Goal: Answer question/provide support

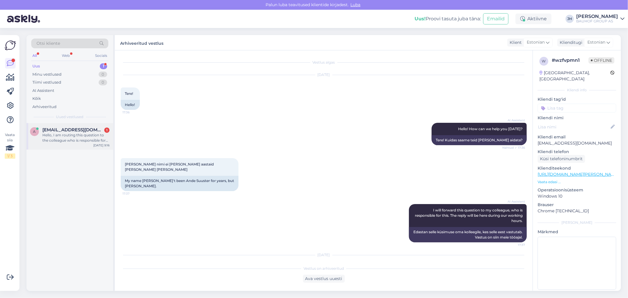
scroll to position [40, 0]
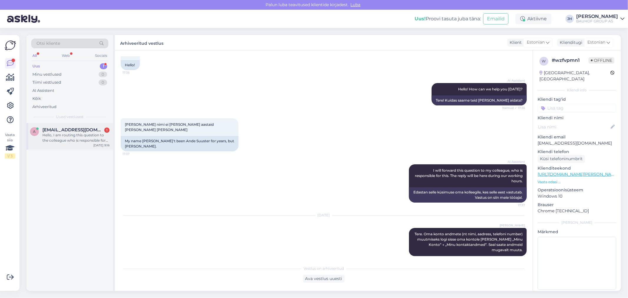
click at [59, 129] on span "[EMAIL_ADDRESS][DOMAIN_NAME]" at bounding box center [72, 129] width 61 height 5
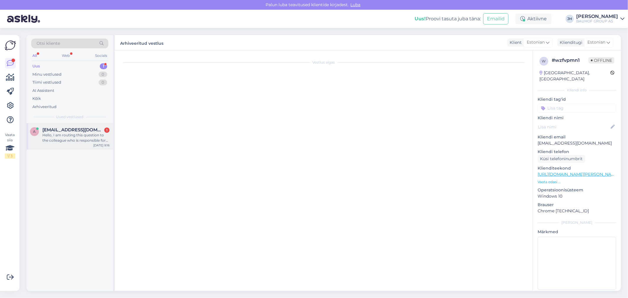
scroll to position [0, 0]
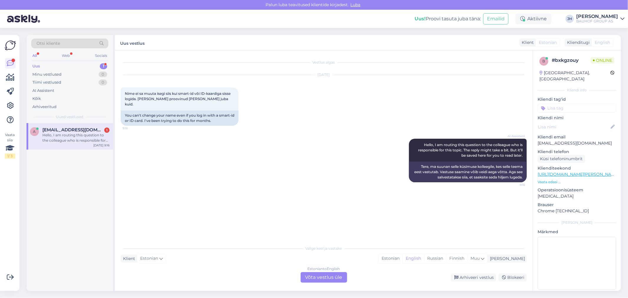
click at [327, 278] on div "Estonian to English Võta vestlus üle" at bounding box center [324, 277] width 47 height 11
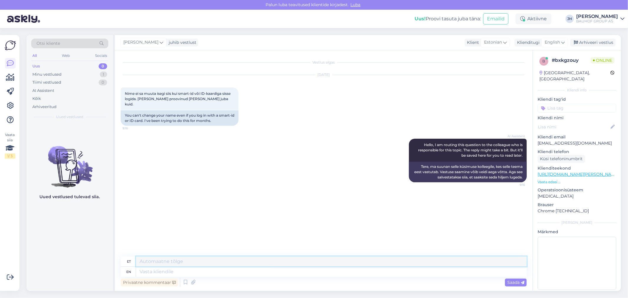
click at [171, 260] on textarea at bounding box center [331, 261] width 391 height 10
drag, startPoint x: 489, startPoint y: 260, endPoint x: 124, endPoint y: 258, distance: 365.4
click at [124, 258] on div "et Palun edastage isikukoodi ja Mini mellele tehtud konto. Mis andmed seal soov…" at bounding box center [324, 261] width 406 height 10
type textarea "Palun edastage isikukoodi ja Mini mellele tehtud konto. Mis andmed seal soovite…"
paste textarea "Palun edastage oma isikukood ning teave, [PERSON_NAME] nimele (Mini) konto on l…"
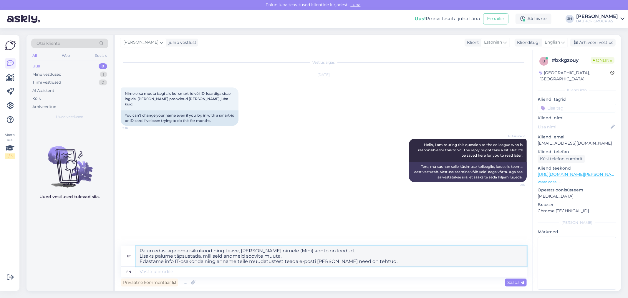
drag, startPoint x: 283, startPoint y: 252, endPoint x: 270, endPoint y: 252, distance: 13.0
click at [270, 252] on textarea "Palun edastage oma isikukood ning teave, [PERSON_NAME] nimele (Mini) konto on l…" at bounding box center [331, 256] width 391 height 21
drag, startPoint x: 388, startPoint y: 264, endPoint x: 133, endPoint y: 249, distance: 255.1
click at [133, 249] on div "et [PERSON_NAME] edastage oma isikukood ning teave, [PERSON_NAME] nimele ) kont…" at bounding box center [324, 256] width 406 height 21
type textarea "Palun edastage oma isikukood ning teave, [PERSON_NAME] nimele ) konto on loodud…"
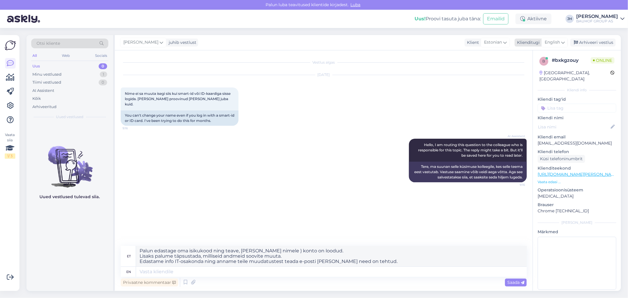
click at [562, 41] on icon at bounding box center [563, 42] width 4 height 6
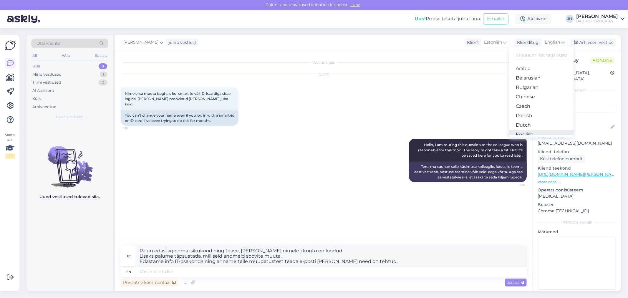
drag, startPoint x: 531, startPoint y: 102, endPoint x: 524, endPoint y: 104, distance: 7.9
click at [531, 130] on link "English" at bounding box center [541, 134] width 65 height 9
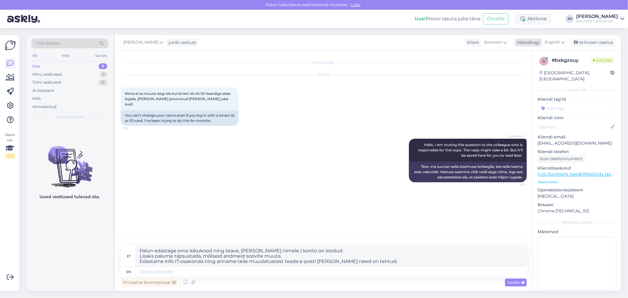
click at [564, 40] on icon at bounding box center [563, 42] width 4 height 6
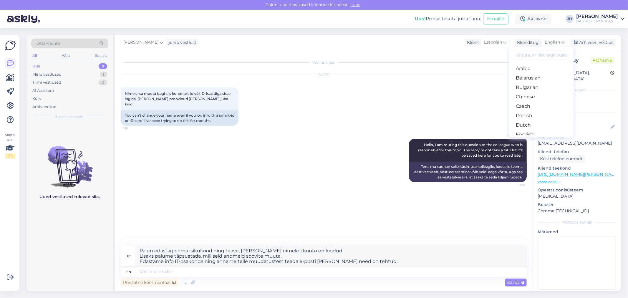
click at [543, 139] on link "Estonian" at bounding box center [541, 143] width 65 height 9
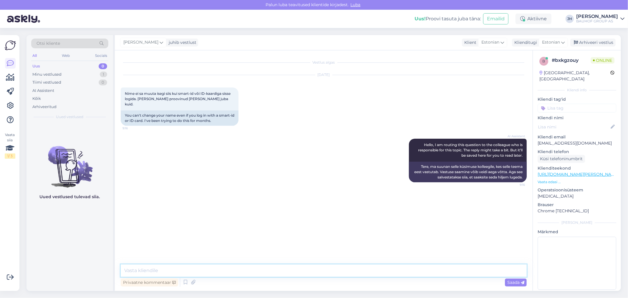
click at [161, 272] on textarea at bounding box center [324, 270] width 406 height 12
paste textarea "Palun edastage oma isikukood ning teave, [PERSON_NAME] nimele ) konto on loodud…"
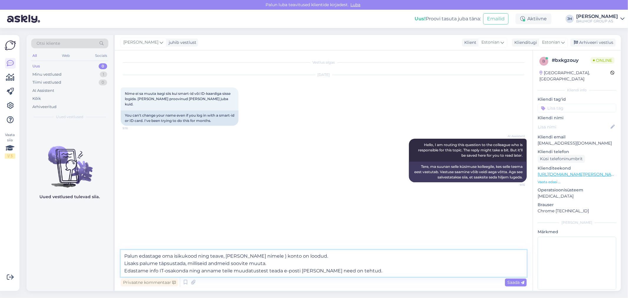
click at [257, 255] on textarea "Palun edastage oma isikukood ning teave, [PERSON_NAME] nimele ) konto on loodud…" at bounding box center [324, 263] width 406 height 27
type textarea "Palun edastage oma isikukood ning teave, [PERSON_NAME] nimele konto on loodud. …"
click at [517, 280] on span "Saada" at bounding box center [515, 282] width 17 height 5
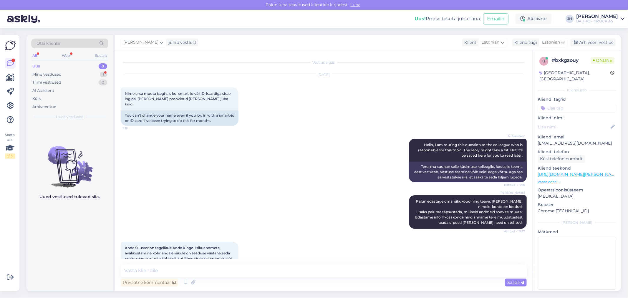
scroll to position [17, 0]
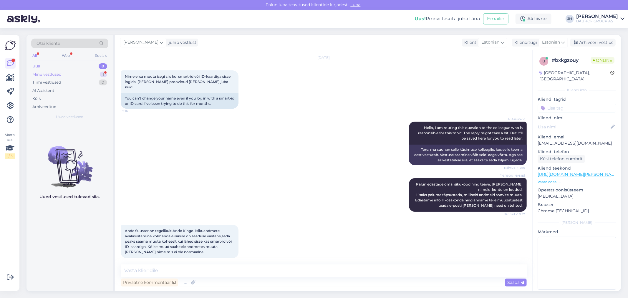
click at [54, 73] on div "Minu vestlused" at bounding box center [46, 75] width 29 height 6
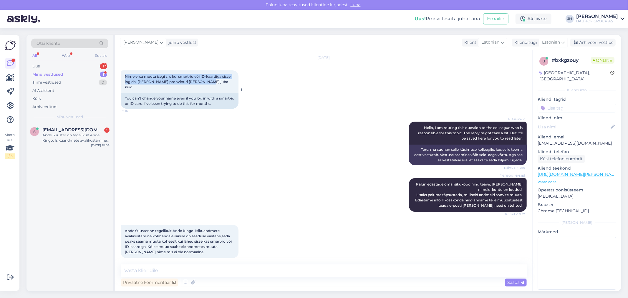
drag, startPoint x: 205, startPoint y: 81, endPoint x: 121, endPoint y: 78, distance: 83.7
click at [121, 78] on div "Nime ei sa muuta isegi siis kui smart-id või ID-kaardiga sisse logida. [PERSON_…" at bounding box center [180, 81] width 118 height 23
copy span "Nime ei sa muuta isegi siis kui smart-id või ID-kaardiga sisse logida. [PERSON_…"
click at [234, 140] on div "AI Assistent Hello, I am routing this question to the colleague who is responsi…" at bounding box center [324, 143] width 406 height 57
click at [157, 185] on div "[PERSON_NAME] [PERSON_NAME] edastage oma isikukood ning teave, [PERSON_NAME] ni…" at bounding box center [324, 195] width 406 height 47
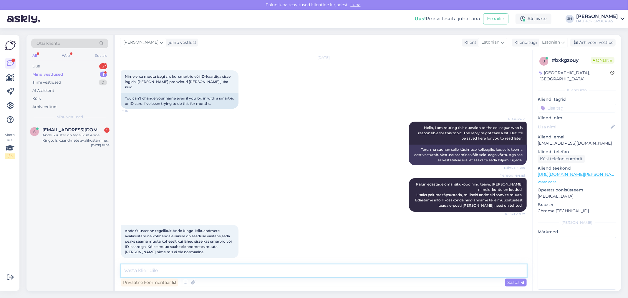
click at [152, 271] on textarea at bounding box center [324, 270] width 406 height 12
type textarea "Kahjuks [PERSON_NAME] isikukoodita nime me muuta ei saa"
drag, startPoint x: 250, startPoint y: 271, endPoint x: 124, endPoint y: 266, distance: 125.6
click at [124, 266] on textarea "Kahjuks [PERSON_NAME] isikukoodita nime me muuta ei saa" at bounding box center [324, 270] width 406 height 12
click at [253, 270] on textarea "Kahjuks [PERSON_NAME] isikukoodita nime me muuta ei saa" at bounding box center [324, 270] width 406 height 12
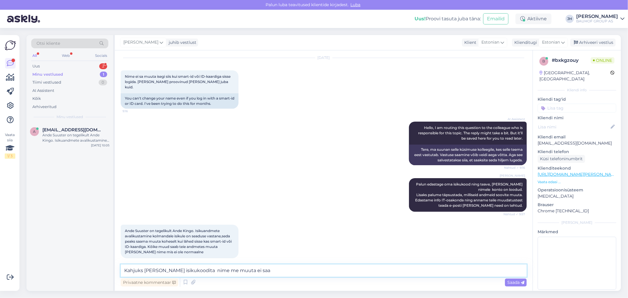
click at [243, 271] on textarea "Kahjuks [PERSON_NAME] isikukoodita nime me muuta ei saa" at bounding box center [324, 270] width 406 height 12
drag, startPoint x: 254, startPoint y: 270, endPoint x: 120, endPoint y: 268, distance: 134.3
click at [120, 268] on div "Vestlus algas [DATE] Nime ei sa muuta isegi siis kui smart-id või ID-kaardiga s…" at bounding box center [324, 170] width 418 height 241
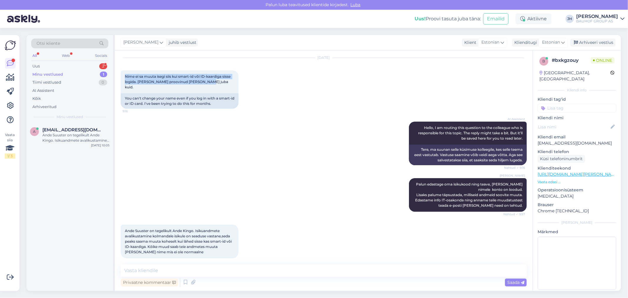
drag, startPoint x: 214, startPoint y: 79, endPoint x: 116, endPoint y: 77, distance: 97.5
click at [116, 77] on div "Vestlus algas [DATE] Nime ei sa muuta isegi siis kui smart-id või ID-kaardiga s…" at bounding box center [324, 170] width 418 height 241
copy span "Nime ei sa muuta isegi siis kui smart-id või ID-kaardiga sisse logida. [PERSON_…"
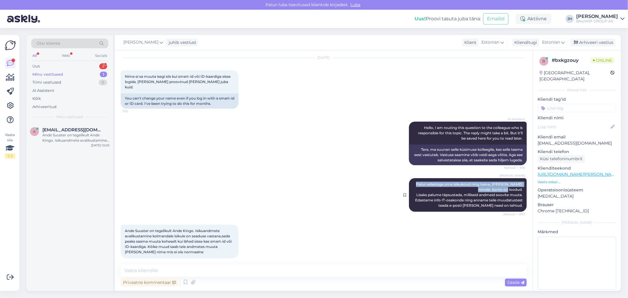
drag, startPoint x: 417, startPoint y: 178, endPoint x: 518, endPoint y: 184, distance: 101.5
click at [518, 184] on div "[PERSON_NAME] [PERSON_NAME] edastage oma isikukood ning teave, [PERSON_NAME] ni…" at bounding box center [468, 195] width 118 height 34
copy span "Palun edastage oma isikukood ning teave, [PERSON_NAME] nimele konto on loodud."
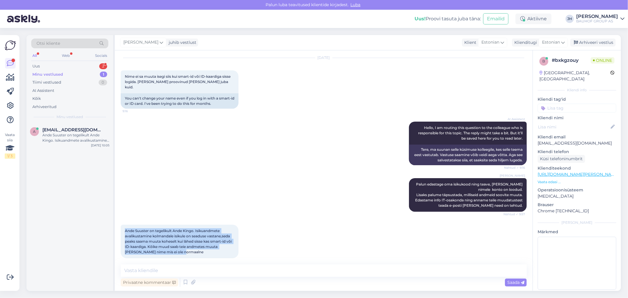
drag, startPoint x: 178, startPoint y: 245, endPoint x: 123, endPoint y: 224, distance: 59.7
click at [123, 225] on div "Ande Suuster on tegelikult Ande Kingo. Isikuandmete avalikustamine kolmandale i…" at bounding box center [180, 242] width 118 height 34
copy span "Ande Suuster on tegelikult Ande Kingo. Isikuandmete avalikustamine kolmandale i…"
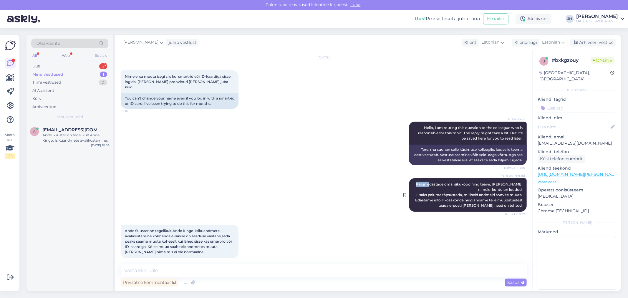
drag, startPoint x: 419, startPoint y: 178, endPoint x: 433, endPoint y: 180, distance: 14.6
click at [433, 180] on div "[PERSON_NAME] [PERSON_NAME] edastage oma isikukood ning teave, [PERSON_NAME] ni…" at bounding box center [468, 195] width 118 height 34
drag, startPoint x: 124, startPoint y: 75, endPoint x: 206, endPoint y: 83, distance: 82.8
click at [206, 83] on div "Nime ei sa muuta isegi siis kui smart-id või ID-kaardiga sisse logida. [PERSON_…" at bounding box center [180, 81] width 118 height 23
click at [132, 273] on textarea at bounding box center [324, 270] width 406 height 12
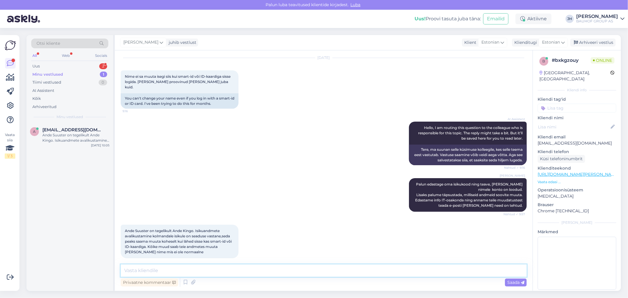
paste textarea "[PERSON_NAME] küsimine temalt ei ole seaduse vastane ja on vajalik, et teda tuv…"
drag, startPoint x: 188, startPoint y: 271, endPoint x: 173, endPoint y: 270, distance: 15.0
click at [173, 270] on textarea "[PERSON_NAME] küsimine temalt ei ole seaduse vastane ja on vajalik, et teda tuv…" at bounding box center [324, 270] width 406 height 12
drag, startPoint x: 273, startPoint y: 270, endPoint x: 417, endPoint y: 208, distance: 155.9
click at [273, 269] on textarea "Isikukoodi küsimine ei ole seaduse vastane ja on vajalik, et teda tuvastada" at bounding box center [324, 270] width 406 height 12
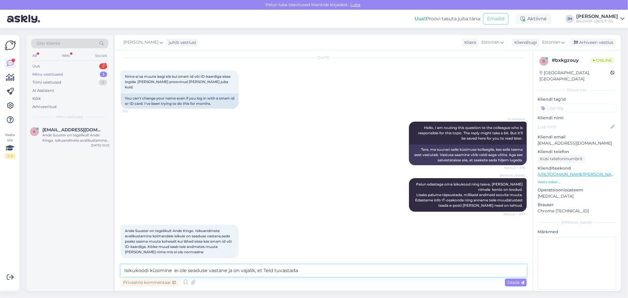
click at [299, 271] on textarea "Isikukoodi küsimine ei ole seaduse vastane ja on vajalik, et Teid tuvastada" at bounding box center [324, 270] width 406 height 12
drag, startPoint x: 323, startPoint y: 271, endPoint x: 89, endPoint y: 265, distance: 233.9
click at [89, 265] on div "Otsi kliente All Web Socials Uus 2 Minu vestlused 1 Tiimi vestlused 0 AI Assist…" at bounding box center [324, 163] width 595 height 256
type textarea "Isikukoodi küsimine ei ole seaduse vastane ja on vajalik, et Teid tuvastada."
click at [514, 282] on span "Saada" at bounding box center [515, 282] width 17 height 5
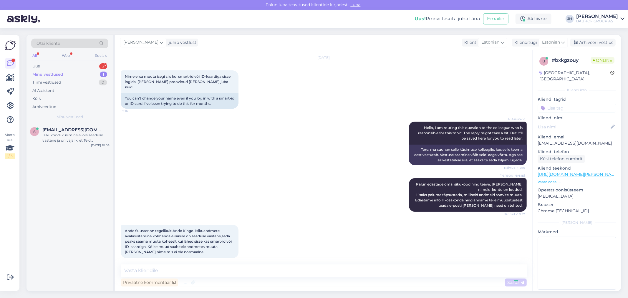
scroll to position [48, 0]
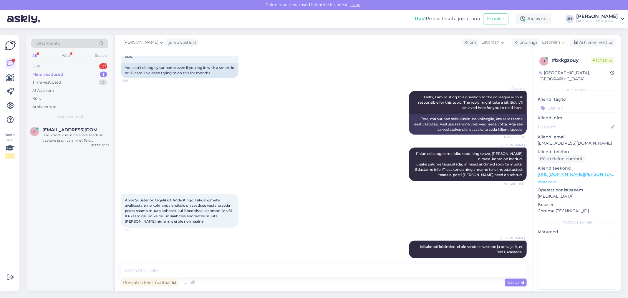
click at [36, 65] on div "Uus" at bounding box center [35, 66] width 7 height 6
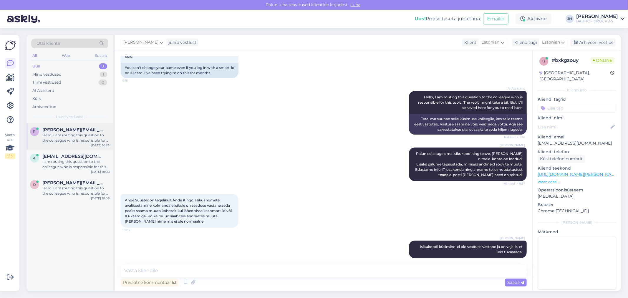
click at [62, 135] on div "Hello, I am routing this question to the colleague who is responsible for this …" at bounding box center [75, 138] width 67 height 11
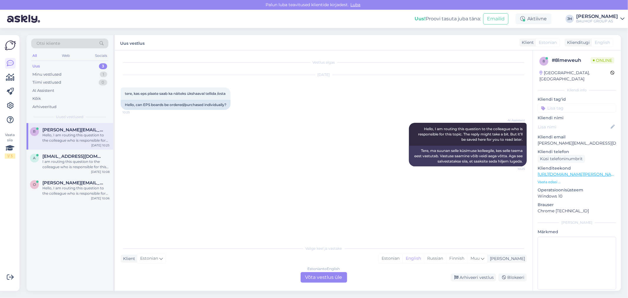
scroll to position [0, 0]
click at [324, 276] on div "Estonian to English Võta vestlus üle" at bounding box center [324, 277] width 47 height 11
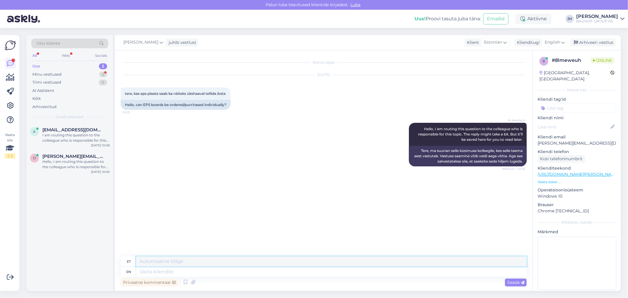
click at [148, 260] on textarea at bounding box center [331, 261] width 391 height 10
click at [37, 66] on div "Uus" at bounding box center [36, 66] width 8 height 6
click at [40, 73] on div "Minu vestlused" at bounding box center [46, 75] width 29 height 6
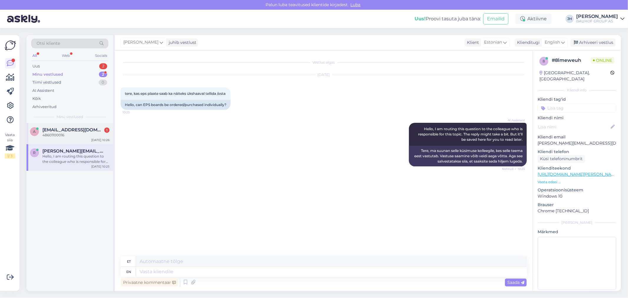
click at [57, 128] on span "[EMAIL_ADDRESS][DOMAIN_NAME]" at bounding box center [72, 129] width 61 height 5
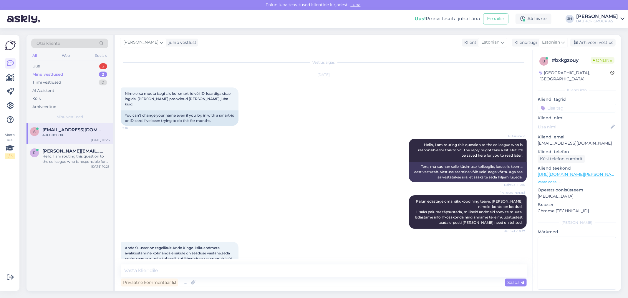
scroll to position [73, 0]
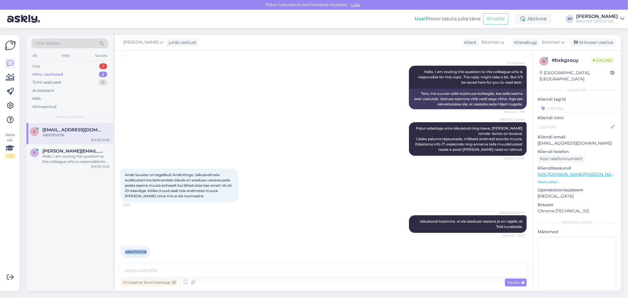
drag, startPoint x: 148, startPoint y: 246, endPoint x: 123, endPoint y: 246, distance: 24.7
click at [123, 246] on div "48601100016 10:26" at bounding box center [136, 252] width 30 height 12
copy span "48601100016"
drag, startPoint x: 195, startPoint y: 168, endPoint x: 123, endPoint y: 171, distance: 72.2
click at [123, 171] on div "Ande Suuster on tegelikult Ande Kingo. Isikuandmete avalikustamine kolmandale i…" at bounding box center [180, 186] width 118 height 34
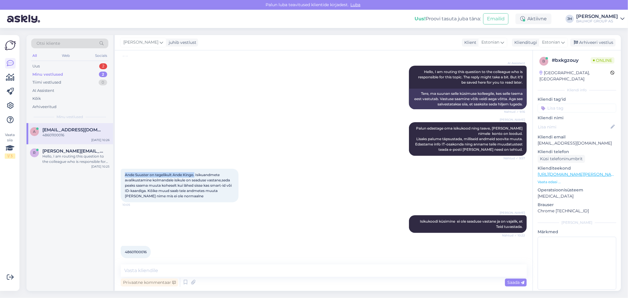
copy span "Ande Suuster on tegelikult Ande Kingo."
drag, startPoint x: 146, startPoint y: 246, endPoint x: 121, endPoint y: 244, distance: 25.5
click at [121, 246] on div "48601100016 10:26" at bounding box center [136, 252] width 30 height 12
copy span "48601100016"
drag, startPoint x: 193, startPoint y: 168, endPoint x: 184, endPoint y: 168, distance: 9.4
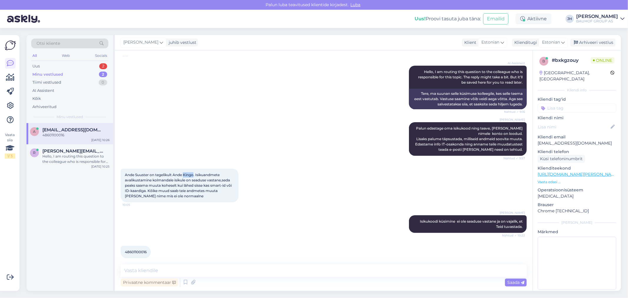
click at [184, 173] on span "Ande Suuster on tegelikult Ande Kingo. Isikuandmete avalikustamine kolmandale i…" at bounding box center [179, 186] width 108 height 26
copy span "Kingo"
click at [166, 270] on textarea at bounding box center [324, 270] width 406 height 12
type textarea "Tere. [PERSON_NAME] on süsteemis muudetud."
click at [516, 281] on span "Saada" at bounding box center [515, 282] width 17 height 5
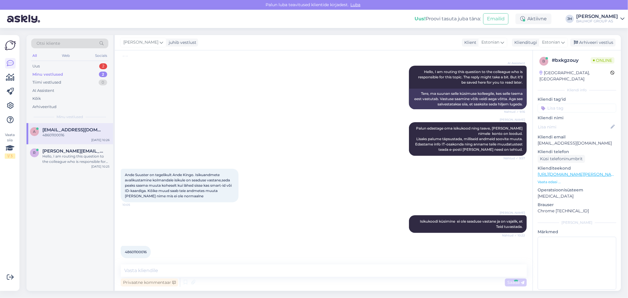
scroll to position [98, 0]
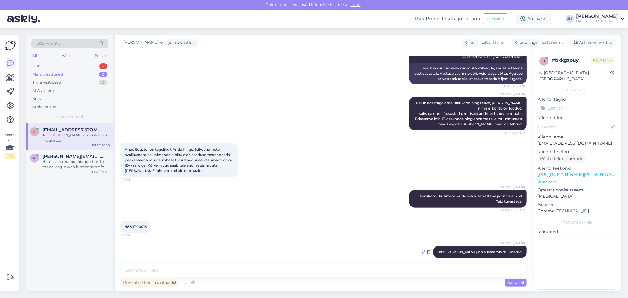
click at [425, 250] on icon at bounding box center [424, 252] width 4 height 4
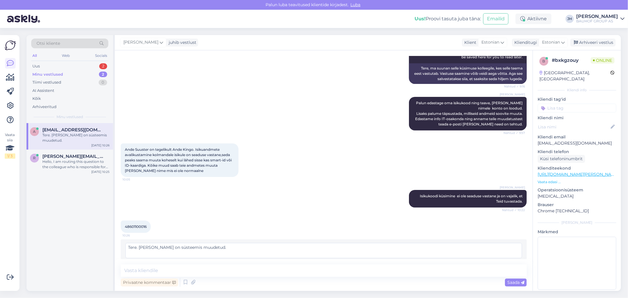
drag, startPoint x: 138, startPoint y: 241, endPoint x: 119, endPoint y: 236, distance: 19.2
click at [119, 240] on div "Vestlus algas [DATE] Nime ei sa muuta isegi siis kui smart-id või ID-kaardiga s…" at bounding box center [324, 170] width 418 height 241
type textarea "[PERSON_NAME] on süsteemis muudetud."
click at [499, 262] on span "Muuda" at bounding box center [509, 264] width 21 height 5
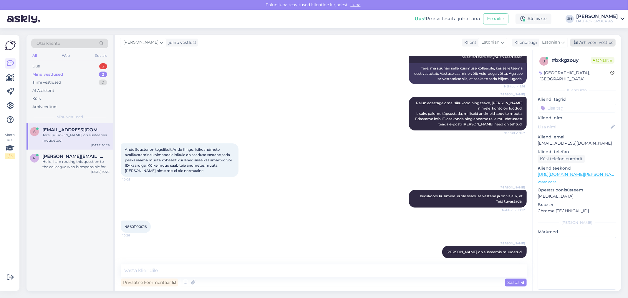
click at [589, 42] on div "Arhiveeri vestlus" at bounding box center [592, 43] width 45 height 8
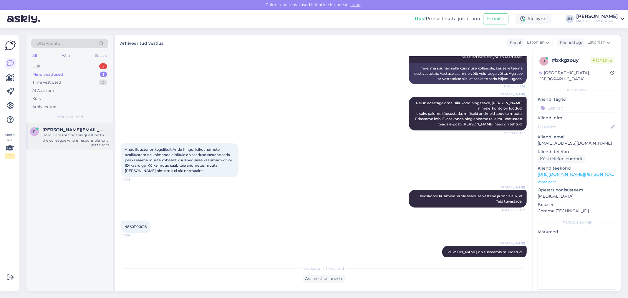
click at [70, 130] on span "[PERSON_NAME][EMAIL_ADDRESS][DOMAIN_NAME]" at bounding box center [72, 129] width 61 height 5
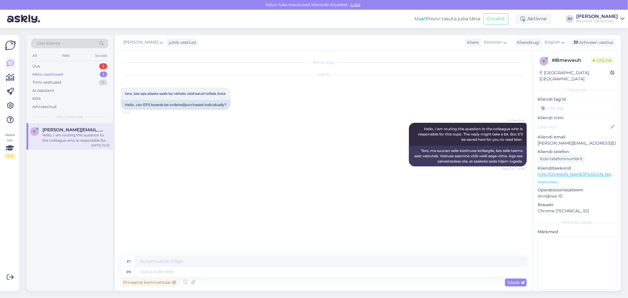
scroll to position [0, 0]
drag, startPoint x: 159, startPoint y: 92, endPoint x: 141, endPoint y: 93, distance: 18.0
click at [141, 93] on span "tere, kas eps plaate saab ka näiteks ükshaaval tellida /osta" at bounding box center [175, 93] width 101 height 4
copy span "eps plaate"
click at [148, 261] on textarea at bounding box center [331, 261] width 391 height 10
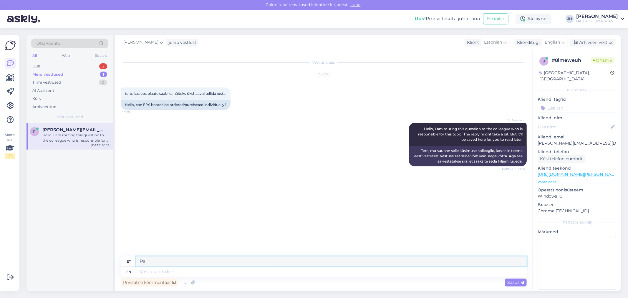
type textarea "P"
paste textarea "[URL][DOMAIN_NAME][PERSON_NAME]"
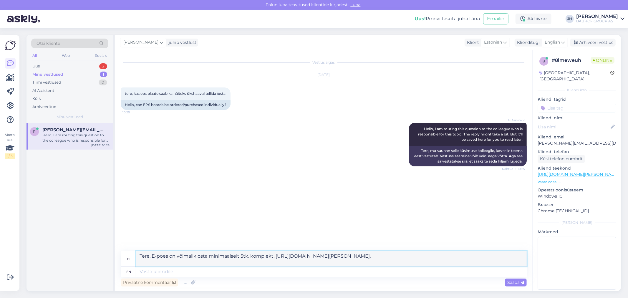
drag, startPoint x: 168, startPoint y: 262, endPoint x: 137, endPoint y: 254, distance: 32.9
click at [137, 254] on textarea "Tere. E-poes on võimalik osta minimaalselt 5tk. komplekt. [URL][DOMAIN_NAME][PE…" at bounding box center [331, 258] width 391 height 15
type textarea "Tere. E-poes on võimalik osta minimaalselt 5tk. komplekt. [URL][DOMAIN_NAME][PE…"
click at [566, 41] on div "English" at bounding box center [555, 42] width 27 height 9
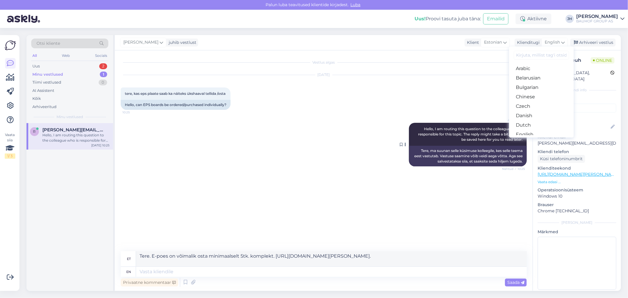
drag, startPoint x: 532, startPoint y: 111, endPoint x: 522, endPoint y: 120, distance: 13.2
click at [532, 139] on link "Estonian" at bounding box center [541, 143] width 65 height 9
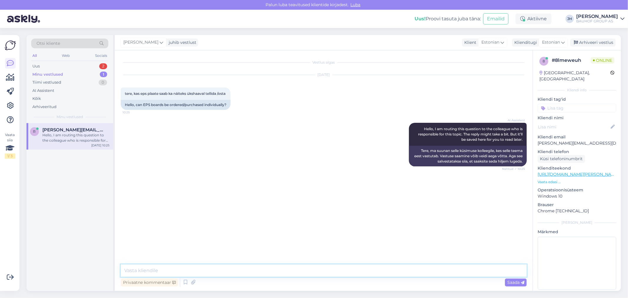
click at [182, 272] on textarea at bounding box center [324, 270] width 406 height 12
paste textarea "Tere. E-poes on võimalik osta minimaalselt 5tk. komplekt. [URL][DOMAIN_NAME][PE…"
type textarea "Tere. E-poes on võimalik osta minimaalselt 5tk. komplekt. [URL][DOMAIN_NAME][PE…"
click at [509, 284] on span "Saada" at bounding box center [515, 282] width 17 height 5
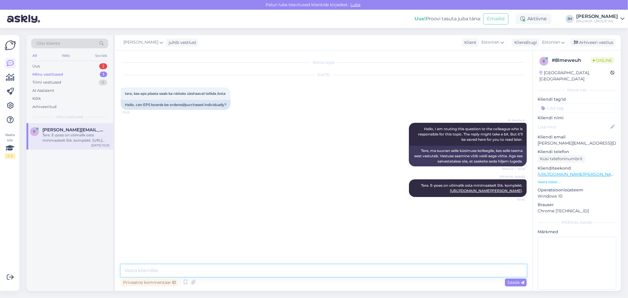
click at [158, 270] on textarea at bounding box center [324, 270] width 406 height 12
type textarea "K"
click at [174, 271] on textarea "Üldehituse osakonaa nr. on" at bounding box center [324, 270] width 406 height 12
click at [193, 274] on textarea "Üldehituse osakonna nr. on" at bounding box center [324, 270] width 406 height 12
click at [191, 271] on textarea "Üldehituse osakonna nr. on" at bounding box center [324, 270] width 406 height 12
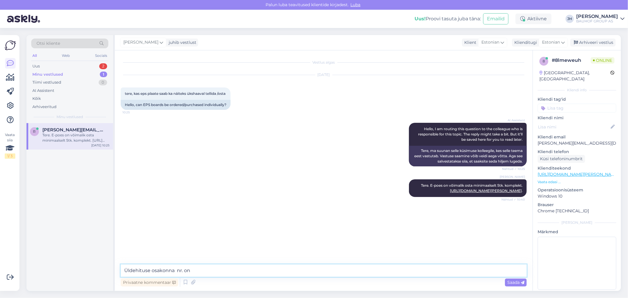
click at [193, 271] on textarea "Üldehituse osakonna nr. on" at bounding box center [324, 270] width 406 height 12
click at [192, 270] on textarea "Üldehituse osakonna nr. on" at bounding box center [324, 270] width 406 height 12
click at [193, 270] on textarea "Üldehituse osakonna nr. on" at bounding box center [324, 270] width 406 height 12
click at [192, 270] on textarea "Üldehituse osakonna nr. on" at bounding box center [324, 270] width 406 height 12
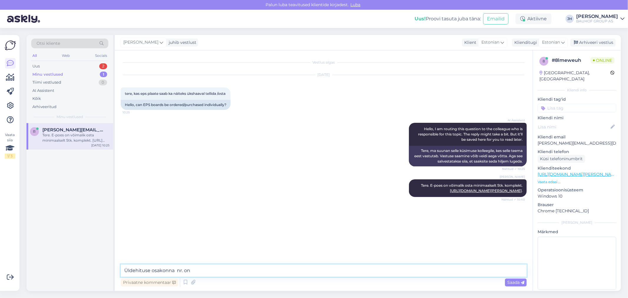
click at [201, 270] on textarea "Üldehituse osakonna nr. on" at bounding box center [324, 270] width 406 height 12
click at [192, 269] on textarea "Üldehituse osakonna nr. on" at bounding box center [324, 270] width 406 height 12
type textarea "Üldehituse osakonna nr. on 57503619"
click at [513, 282] on span "Saada" at bounding box center [515, 282] width 17 height 5
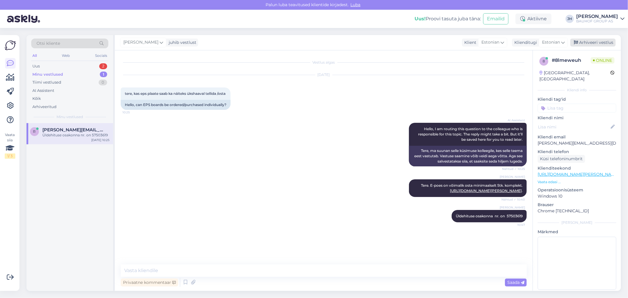
click at [593, 42] on div "Arhiveeri vestlus" at bounding box center [592, 43] width 45 height 8
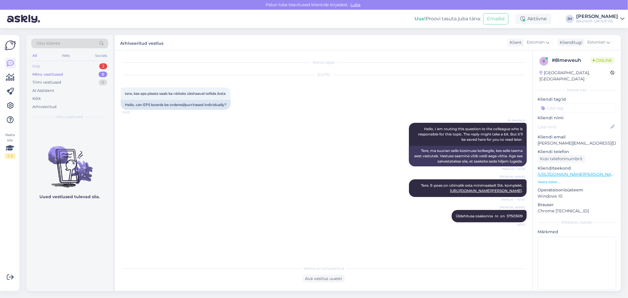
click at [36, 67] on div "Uus" at bounding box center [35, 66] width 7 height 6
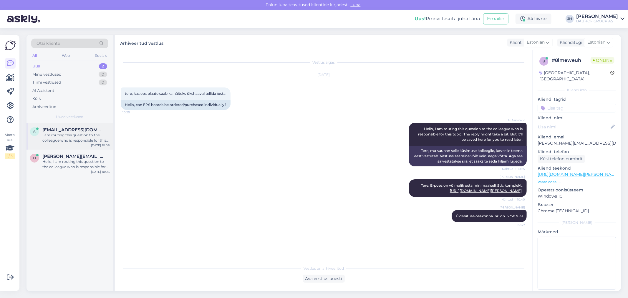
click at [62, 132] on span "[EMAIL_ADDRESS][DOMAIN_NAME]" at bounding box center [72, 129] width 61 height 5
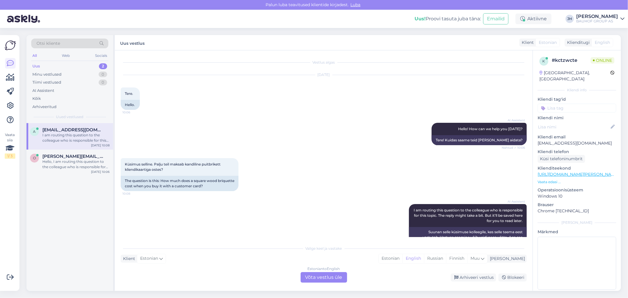
scroll to position [16, 0]
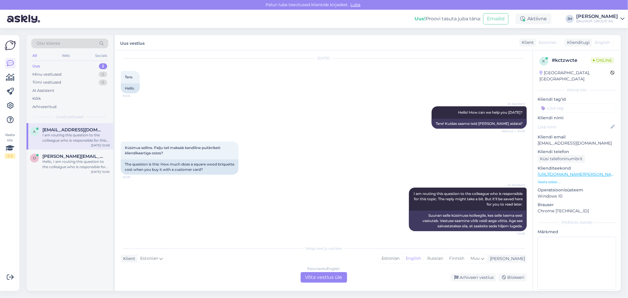
click at [325, 276] on div "Estonian to English Võta vestlus üle" at bounding box center [324, 277] width 47 height 11
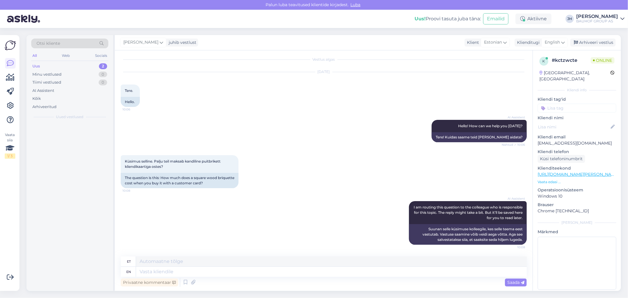
scroll to position [2, 0]
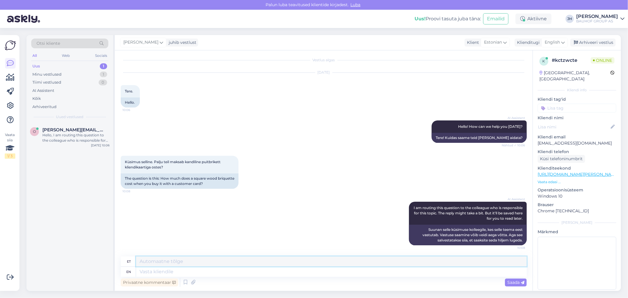
click at [178, 266] on textarea at bounding box center [331, 261] width 391 height 10
paste textarea "[URL][DOMAIN_NAME][PERSON_NAME]"
click at [151, 261] on textarea "Tere. [URL][DOMAIN_NAME][PERSON_NAME]" at bounding box center [331, 261] width 391 height 10
drag, startPoint x: 399, startPoint y: 265, endPoint x: 46, endPoint y: 218, distance: 356.7
click at [46, 218] on div "Otsi kliente All Web Socials Uus 1 Minu vestlused 1 Tiimi vestlused 0 AI Assist…" at bounding box center [324, 163] width 595 height 256
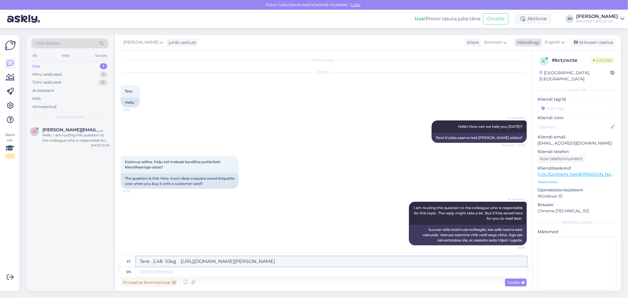
type textarea "Tere. 2.48 10kg [URL][DOMAIN_NAME][PERSON_NAME]"
click at [563, 41] on icon at bounding box center [563, 42] width 4 height 6
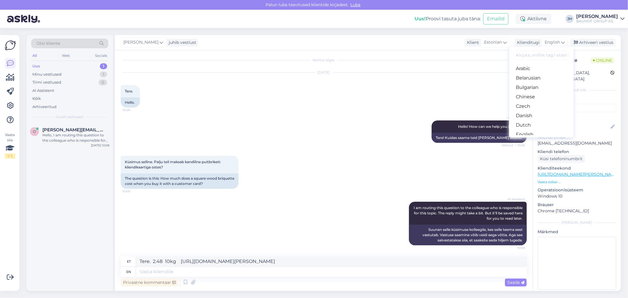
click at [536, 139] on link "Estonian" at bounding box center [541, 143] width 65 height 9
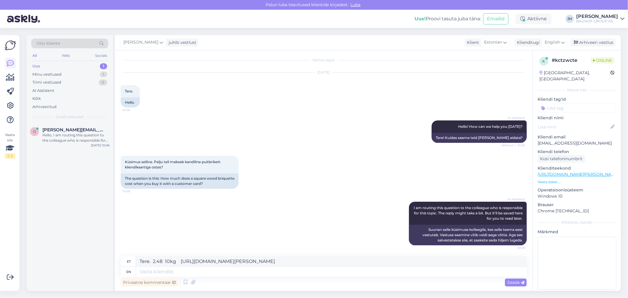
scroll to position [0, 0]
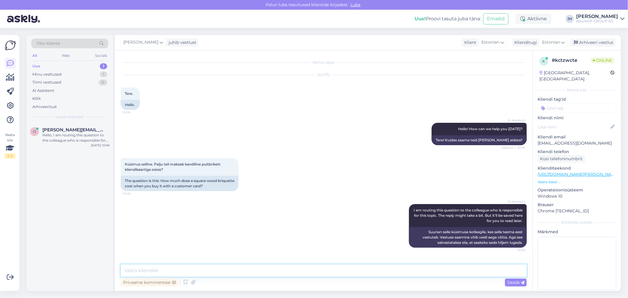
click at [206, 270] on textarea at bounding box center [324, 270] width 406 height 12
paste textarea "Tere. 2.48 10kg [URL][DOMAIN_NAME][PERSON_NAME]"
type textarea "Tere. 2.48 10kg [URL][DOMAIN_NAME][PERSON_NAME]"
click at [514, 280] on span "Saada" at bounding box center [515, 282] width 17 height 5
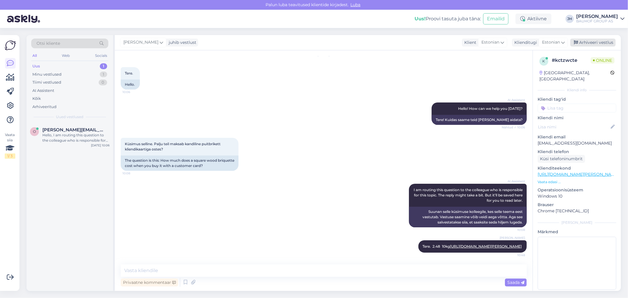
click at [588, 43] on div "Arhiveeri vestlus" at bounding box center [592, 43] width 45 height 8
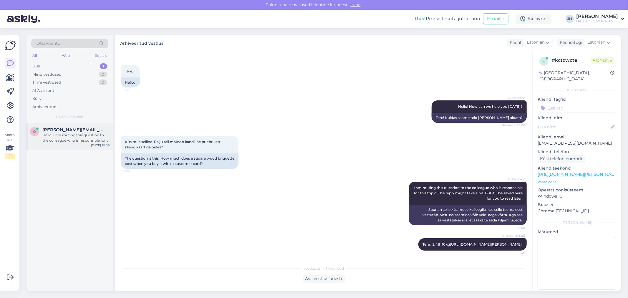
click at [72, 130] on span "[PERSON_NAME][EMAIL_ADDRESS][PERSON_NAME][DOMAIN_NAME]" at bounding box center [72, 129] width 61 height 5
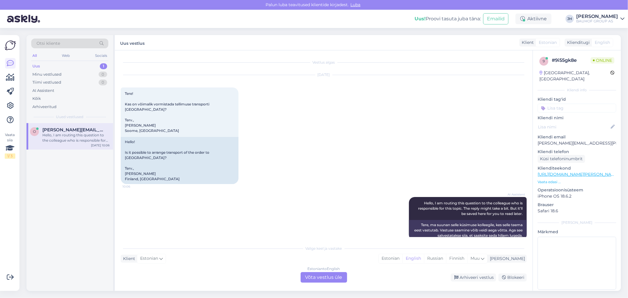
click at [319, 279] on div "Estonian to English Võta vestlus üle" at bounding box center [324, 277] width 47 height 11
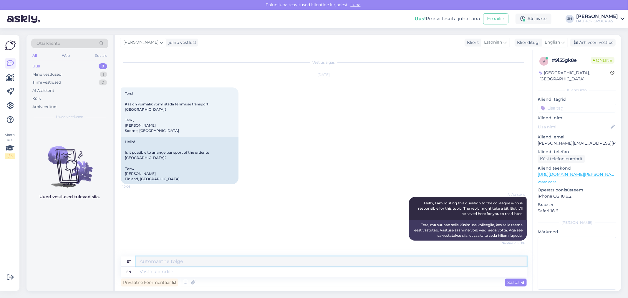
click at [146, 262] on textarea at bounding box center [331, 261] width 391 height 10
click at [264, 261] on textarea "Tere. Pakkumiste kohta palume pöörduda ärikliendihalurite [PERSON_NAME]:" at bounding box center [331, 261] width 391 height 10
click at [272, 260] on textarea "Tere. Pakkumiste kohta palume pöörduda ärikliendi halurite [PERSON_NAME]:" at bounding box center [331, 261] width 391 height 10
click at [265, 262] on textarea "Tere. Pakkumiste kohta palume pöörduda ärikliendi haldurite [PERSON_NAME]:" at bounding box center [331, 261] width 391 height 10
click at [305, 261] on textarea "Tere. Pakkumiste kohta palume pöörduda ärikliendi haldurite [PERSON_NAME]:" at bounding box center [331, 261] width 391 height 10
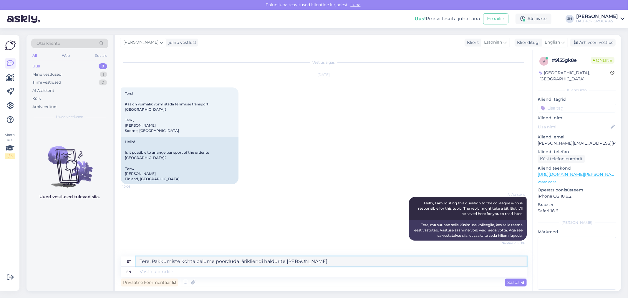
paste textarea "[URL][DOMAIN_NAME][PERSON_NAME]"
drag, startPoint x: 446, startPoint y: 261, endPoint x: 99, endPoint y: 242, distance: 348.0
click at [100, 242] on div "Otsi kliente All Web Socials Uus 0 Minu vestlused 1 Tiimi vestlused 0 AI Assist…" at bounding box center [324, 163] width 595 height 256
type textarea "Tere. Pakkumiste kohta palume pöörduda ärikliendi haldurite [PERSON_NAME]: [URL…"
click at [564, 40] on icon at bounding box center [563, 42] width 4 height 6
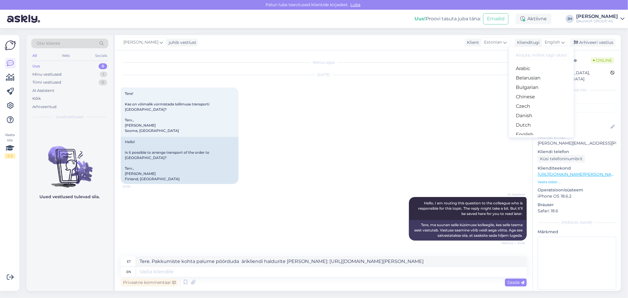
drag, startPoint x: 535, startPoint y: 111, endPoint x: 518, endPoint y: 122, distance: 20.3
click at [535, 139] on link "Estonian" at bounding box center [541, 143] width 65 height 9
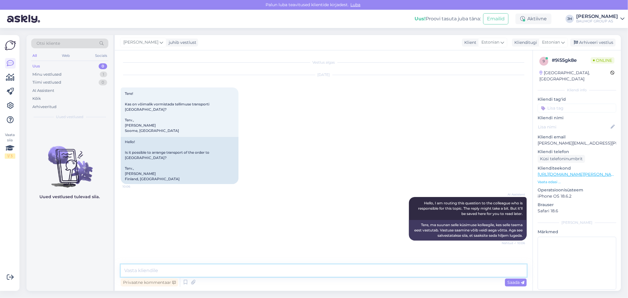
click at [163, 266] on textarea at bounding box center [324, 270] width 406 height 12
paste textarea "Tere. Pakkumiste kohta palume pöörduda ärikliendi haldurite [PERSON_NAME]: [URL…"
type textarea "Tere. Pakkumiste kohta palume pöörduda ärikliendi haldurite [PERSON_NAME]: [URL…"
click at [516, 281] on span "Saada" at bounding box center [515, 282] width 17 height 5
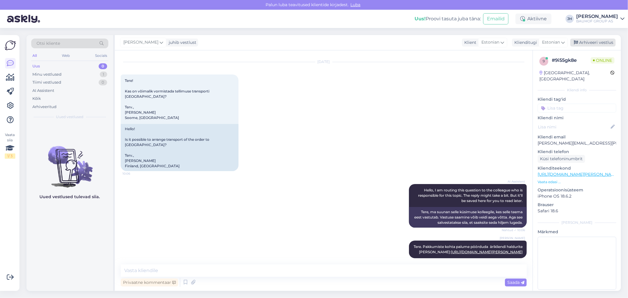
click at [587, 42] on div "Arhiveeri vestlus" at bounding box center [592, 43] width 45 height 8
